Goal: Transaction & Acquisition: Share content

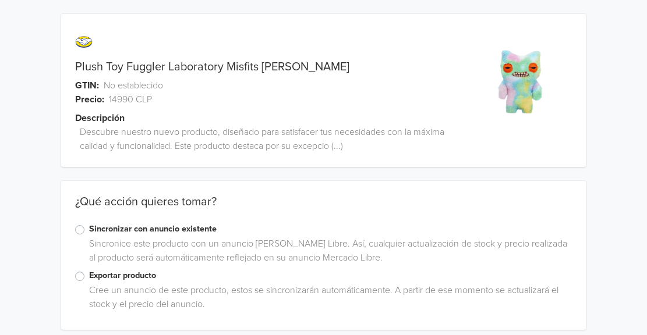
scroll to position [9, 0]
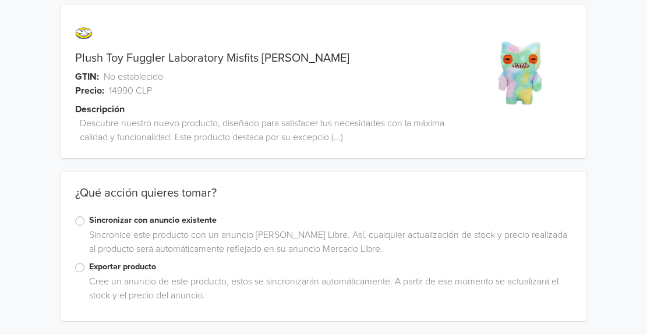
click at [89, 270] on label "Exportar producto" at bounding box center [330, 267] width 483 height 13
click at [0, 0] on input "Exportar producto" at bounding box center [0, 0] width 0 height 0
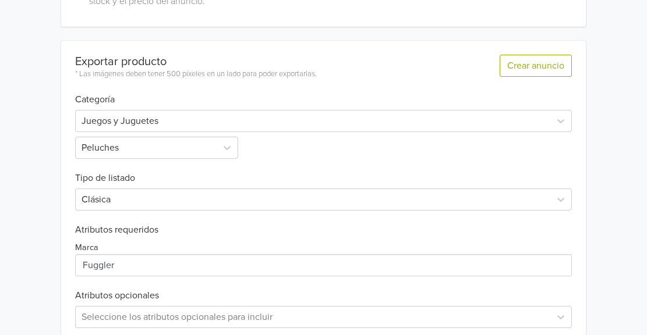
scroll to position [305, 0]
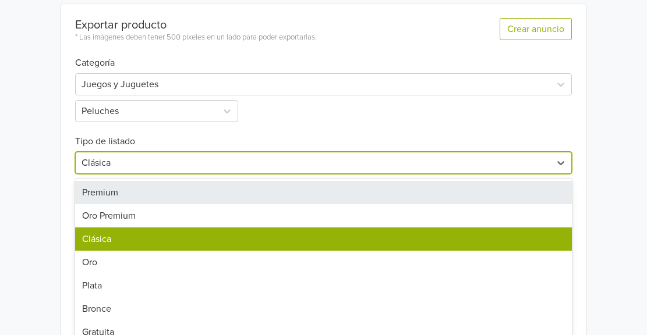
click at [107, 174] on div "7 results available. Use Up and Down to choose options, press Enter to select t…" at bounding box center [323, 163] width 497 height 22
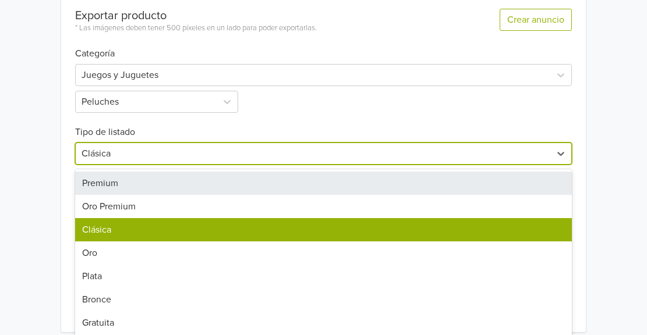
scroll to position [356, 0]
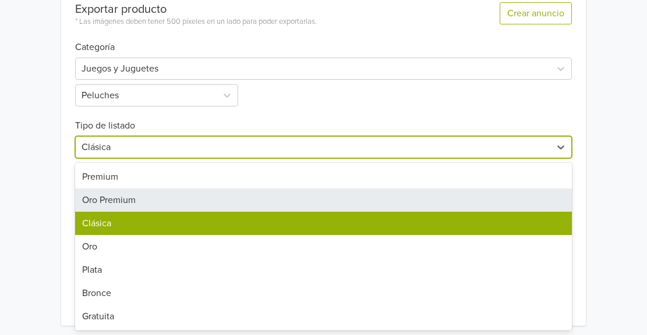
click at [107, 203] on div "Oro Premium" at bounding box center [323, 200] width 497 height 23
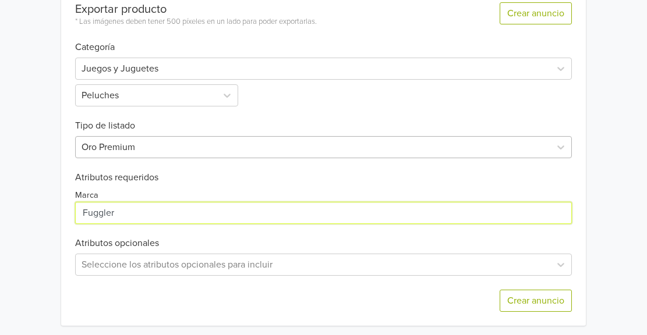
click at [107, 203] on input "Marca" at bounding box center [323, 213] width 497 height 22
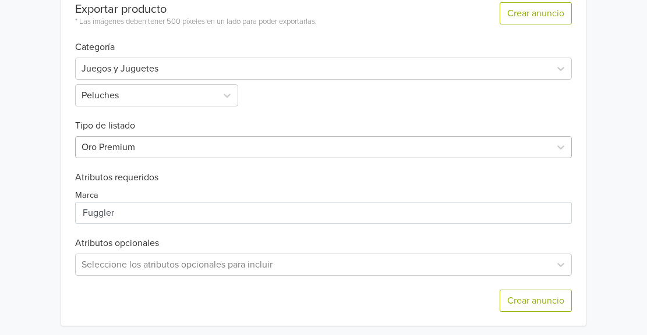
click at [116, 154] on div at bounding box center [313, 147] width 463 height 16
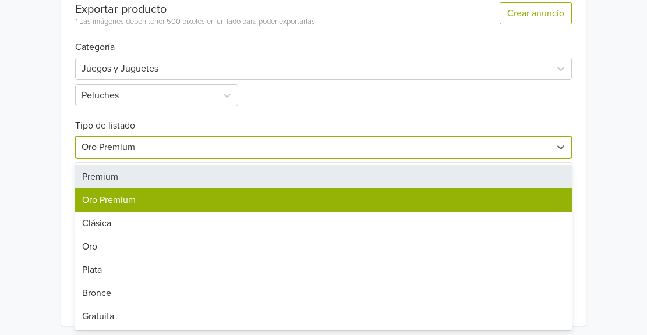
click at [103, 172] on div "Premium" at bounding box center [323, 176] width 497 height 23
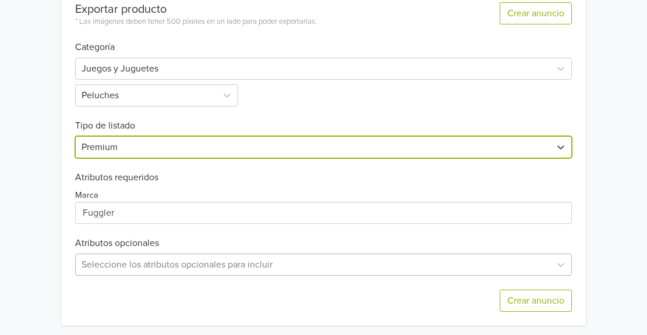
click at [97, 264] on div "Seleccione los atributos opcionales para incluir" at bounding box center [323, 265] width 497 height 22
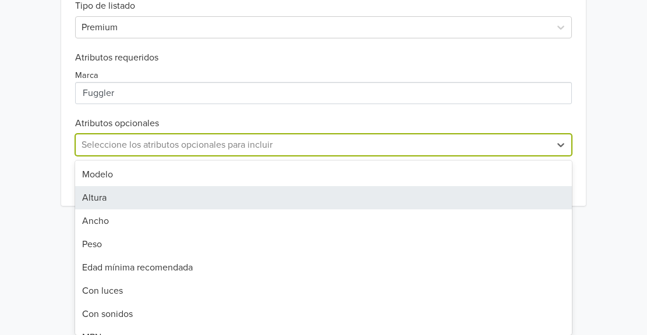
click at [100, 196] on div "Altura" at bounding box center [323, 197] width 497 height 23
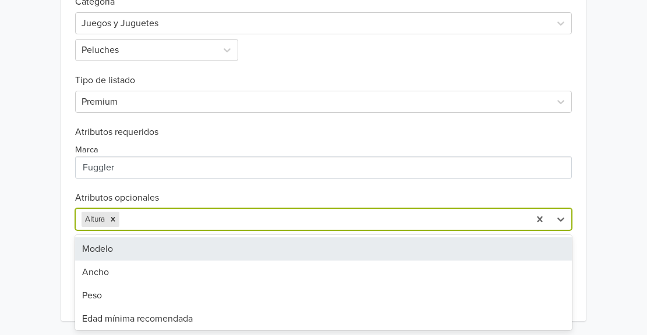
click at [139, 223] on div at bounding box center [323, 219] width 402 height 16
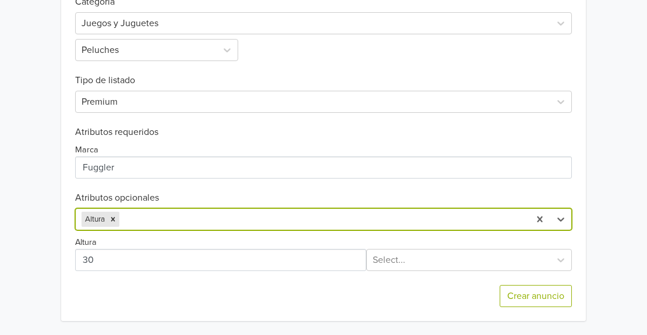
click at [142, 216] on div at bounding box center [323, 219] width 402 height 16
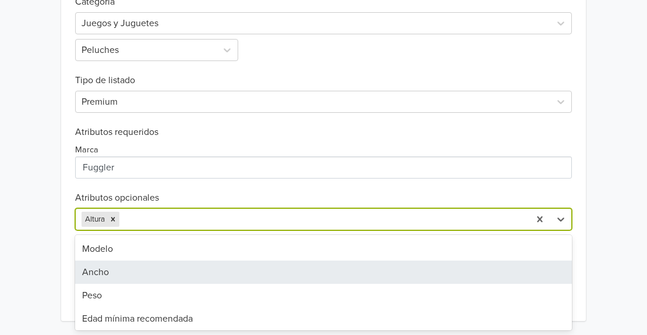
click at [90, 271] on div "Ancho" at bounding box center [323, 272] width 497 height 23
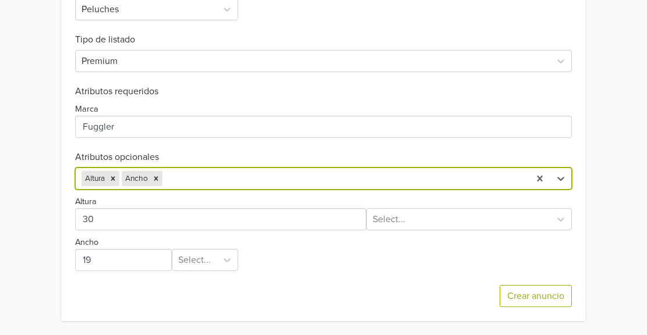
click at [182, 185] on div at bounding box center [344, 179] width 359 height 16
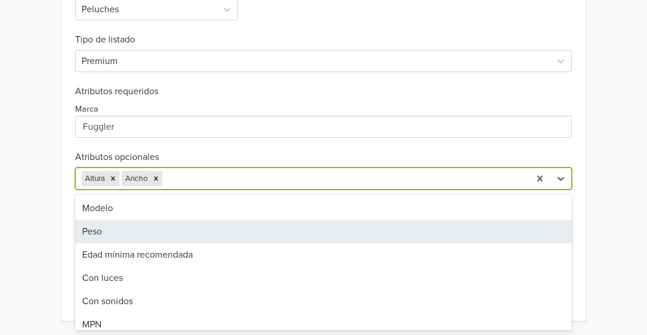
click at [98, 231] on div "Peso" at bounding box center [323, 231] width 497 height 23
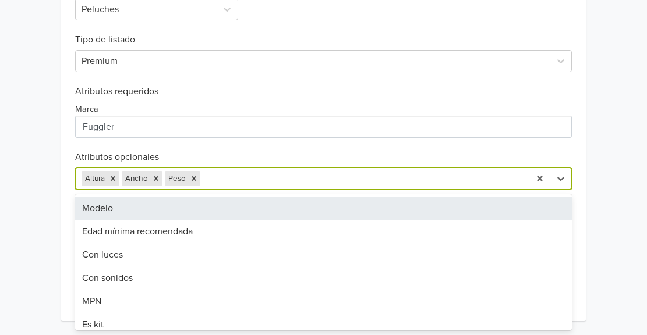
click at [225, 180] on div at bounding box center [363, 179] width 321 height 16
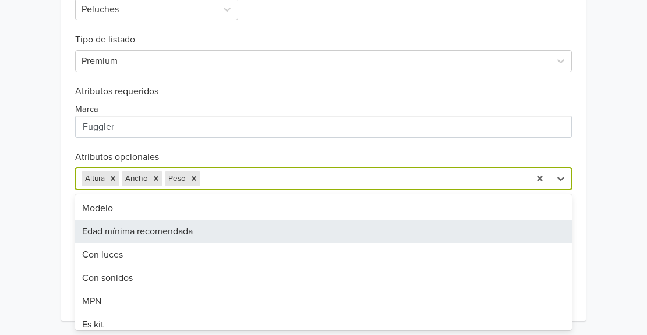
click at [135, 236] on div "Edad mínima recomendada" at bounding box center [323, 231] width 497 height 23
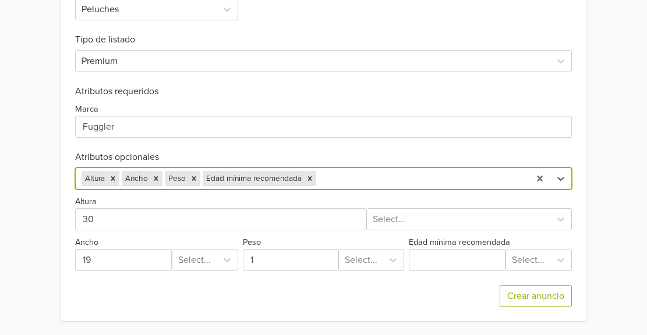
click at [327, 185] on div at bounding box center [421, 179] width 205 height 16
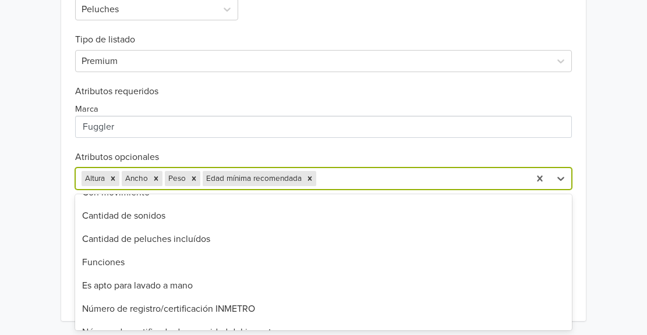
scroll to position [338, 0]
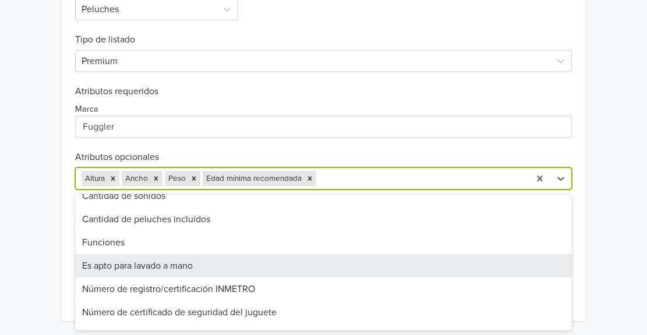
click at [186, 271] on div "Es apto para lavado a mano" at bounding box center [323, 266] width 497 height 23
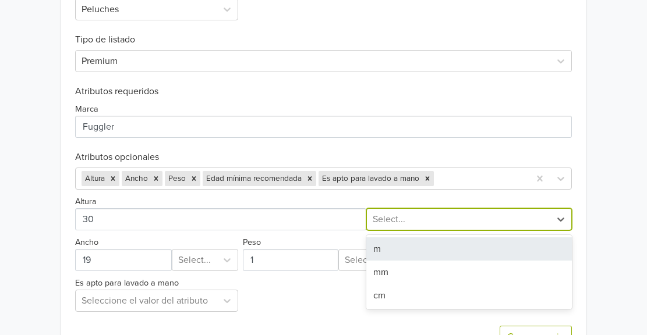
click at [425, 214] on div at bounding box center [459, 219] width 172 height 16
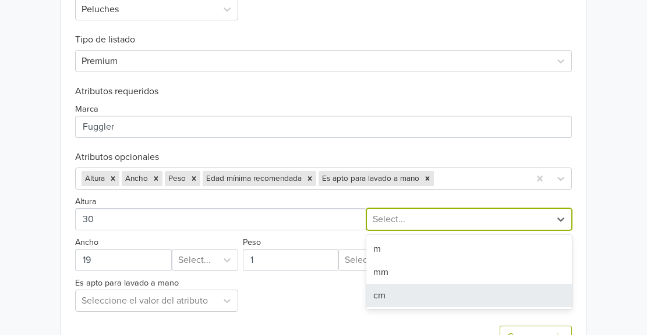
click at [380, 289] on div "cm" at bounding box center [469, 295] width 206 height 23
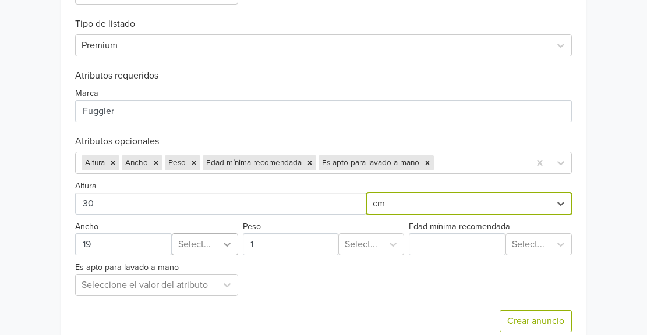
click at [224, 256] on div "Select..." at bounding box center [205, 245] width 66 height 22
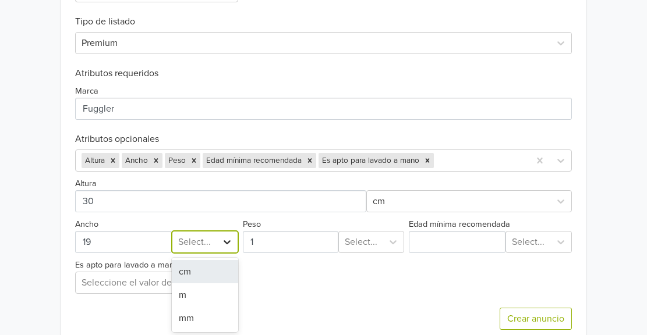
scroll to position [462, 0]
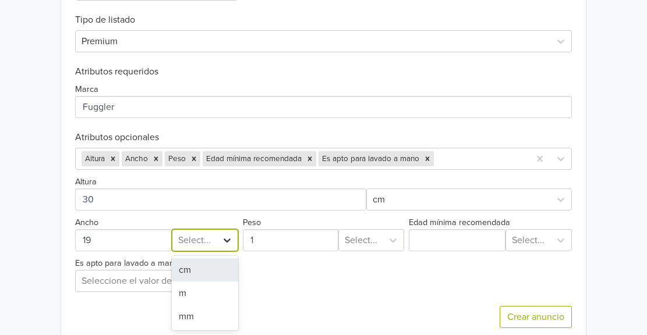
click at [224, 263] on div "cm" at bounding box center [205, 270] width 66 height 23
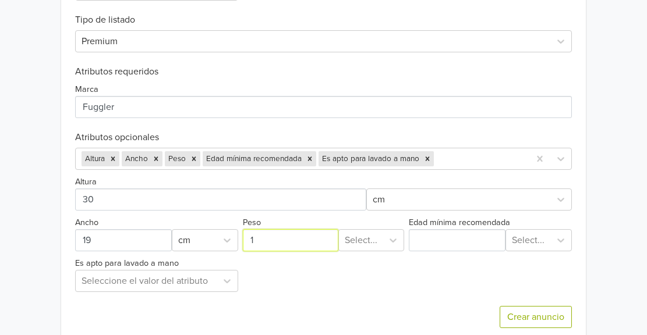
click at [282, 238] on input "Peso" at bounding box center [291, 240] width 96 height 22
type input "200"
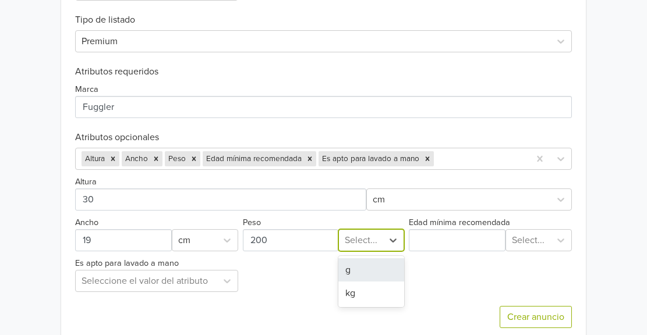
click at [351, 241] on div at bounding box center [361, 240] width 33 height 16
click at [348, 264] on div "g" at bounding box center [371, 270] width 66 height 23
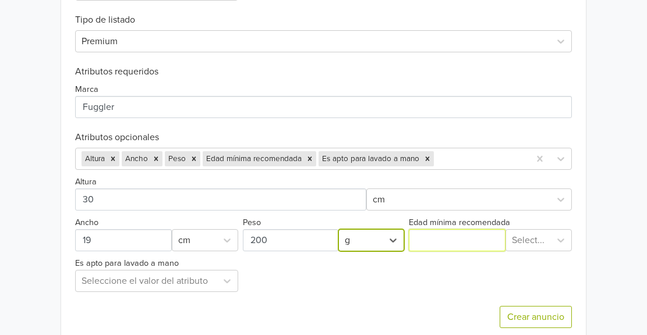
click at [442, 246] on input "Edad mínima recomendada" at bounding box center [457, 240] width 97 height 22
type input "4"
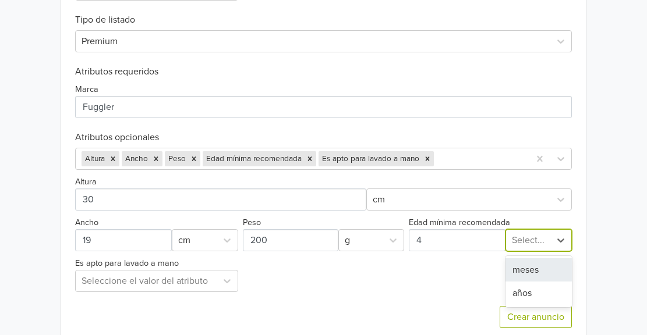
click at [526, 237] on div at bounding box center [528, 240] width 33 height 16
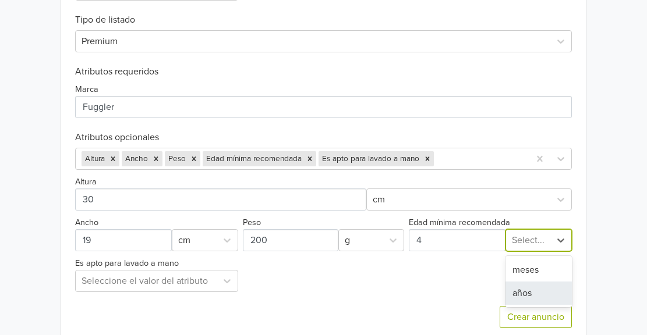
click at [526, 288] on div "años" at bounding box center [539, 293] width 66 height 23
click at [159, 281] on div at bounding box center [146, 281] width 129 height 16
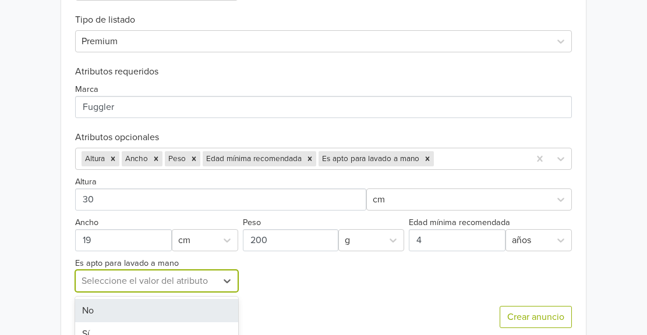
scroll to position [479, 0]
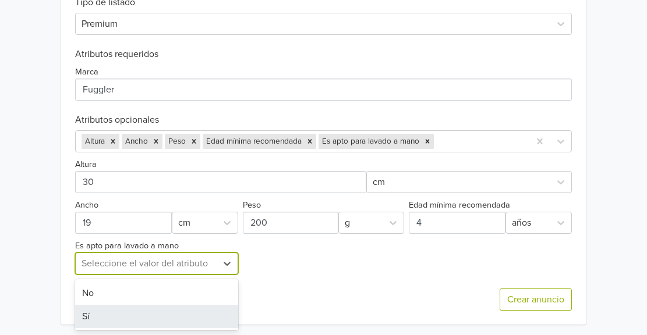
click at [100, 313] on div "Sí" at bounding box center [156, 316] width 163 height 23
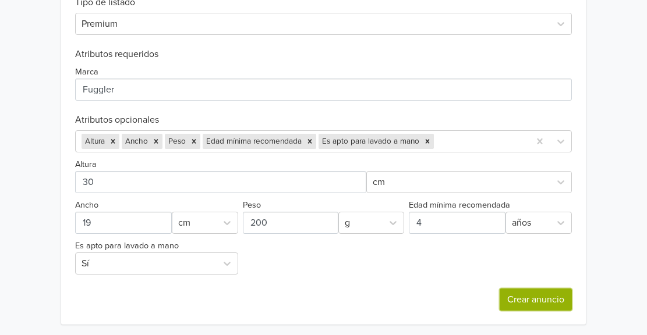
click at [525, 306] on button "Crear anuncio" at bounding box center [536, 300] width 72 height 22
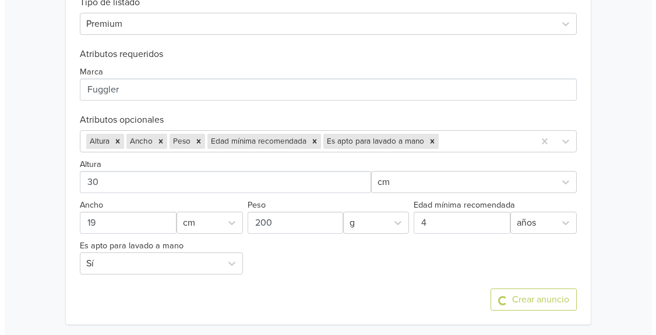
scroll to position [0, 0]
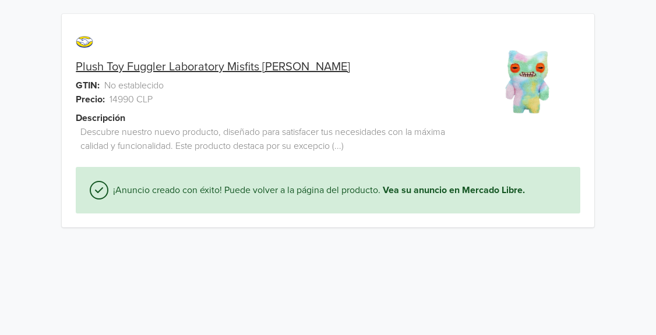
click at [220, 63] on link "Plush Toy Fuggler Laboratory Misfits [PERSON_NAME]" at bounding box center [213, 67] width 274 height 14
click at [123, 65] on link "Plush Toy Fuggler Laboratory Misfits [PERSON_NAME]" at bounding box center [213, 67] width 274 height 14
